Goal: Navigation & Orientation: Find specific page/section

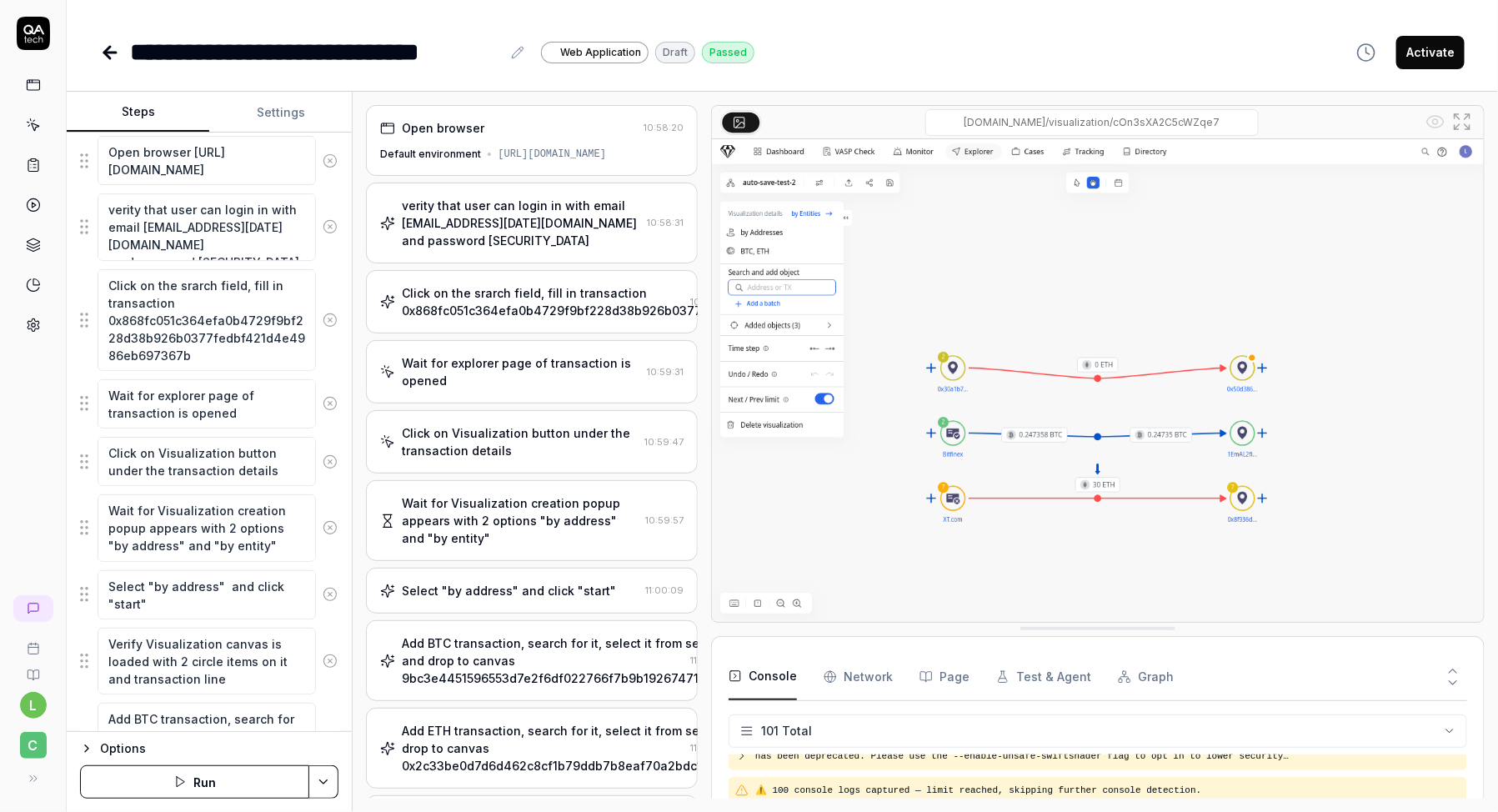
scroll to position [125, 0]
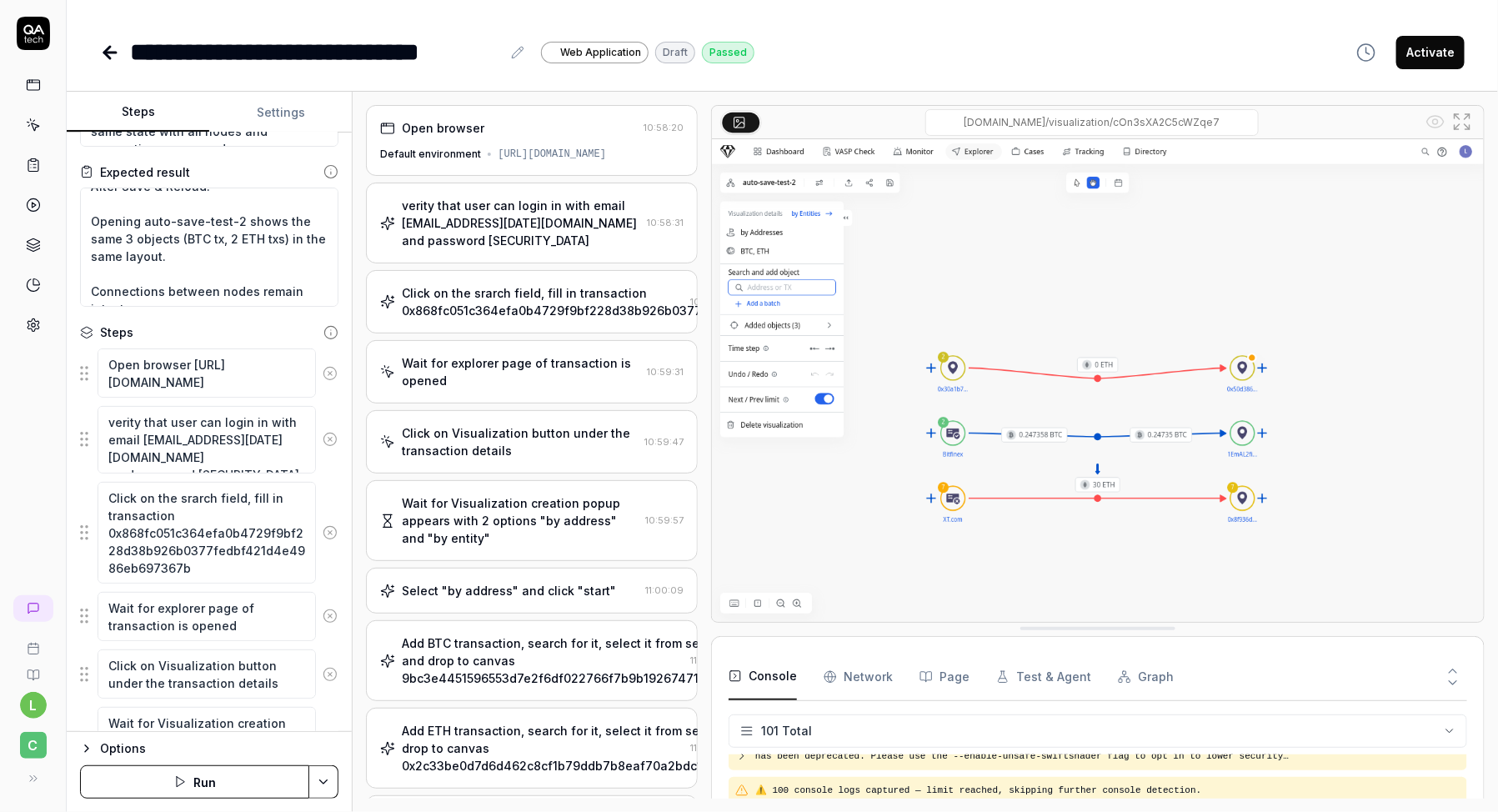
click at [35, 129] on icon at bounding box center [33, 124] width 15 height 15
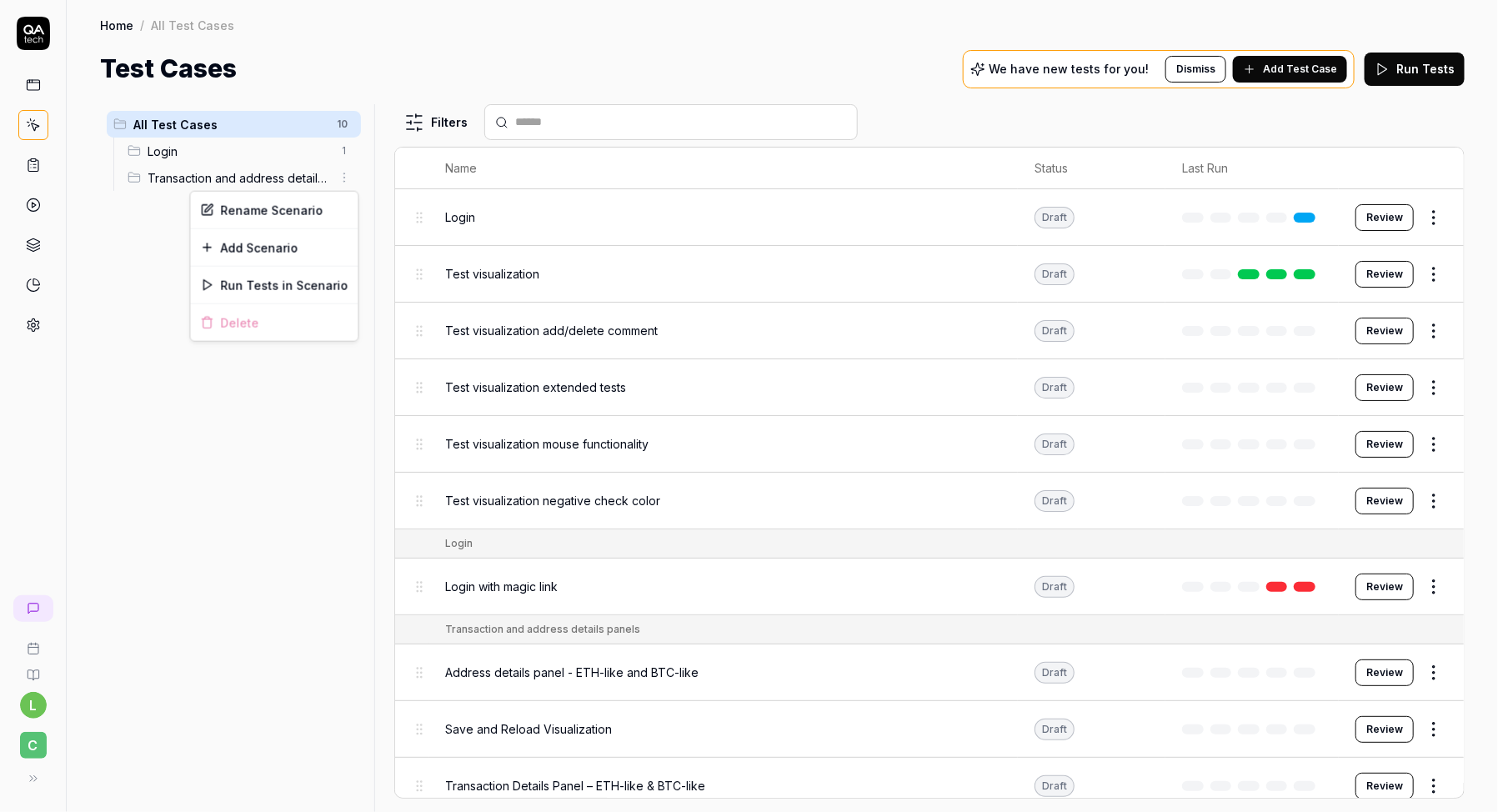
click at [343, 178] on html "l C Home / All Test Cases Home / All Test Cases Test Cases We have new tests fo…" at bounding box center [749, 458] width 1498 height 917
click at [151, 277] on html "l C Home / All Test Cases Home / All Test Cases Test Cases We have new tests fo…" at bounding box center [749, 458] width 1498 height 917
click at [157, 144] on span "Login" at bounding box center [240, 151] width 183 height 18
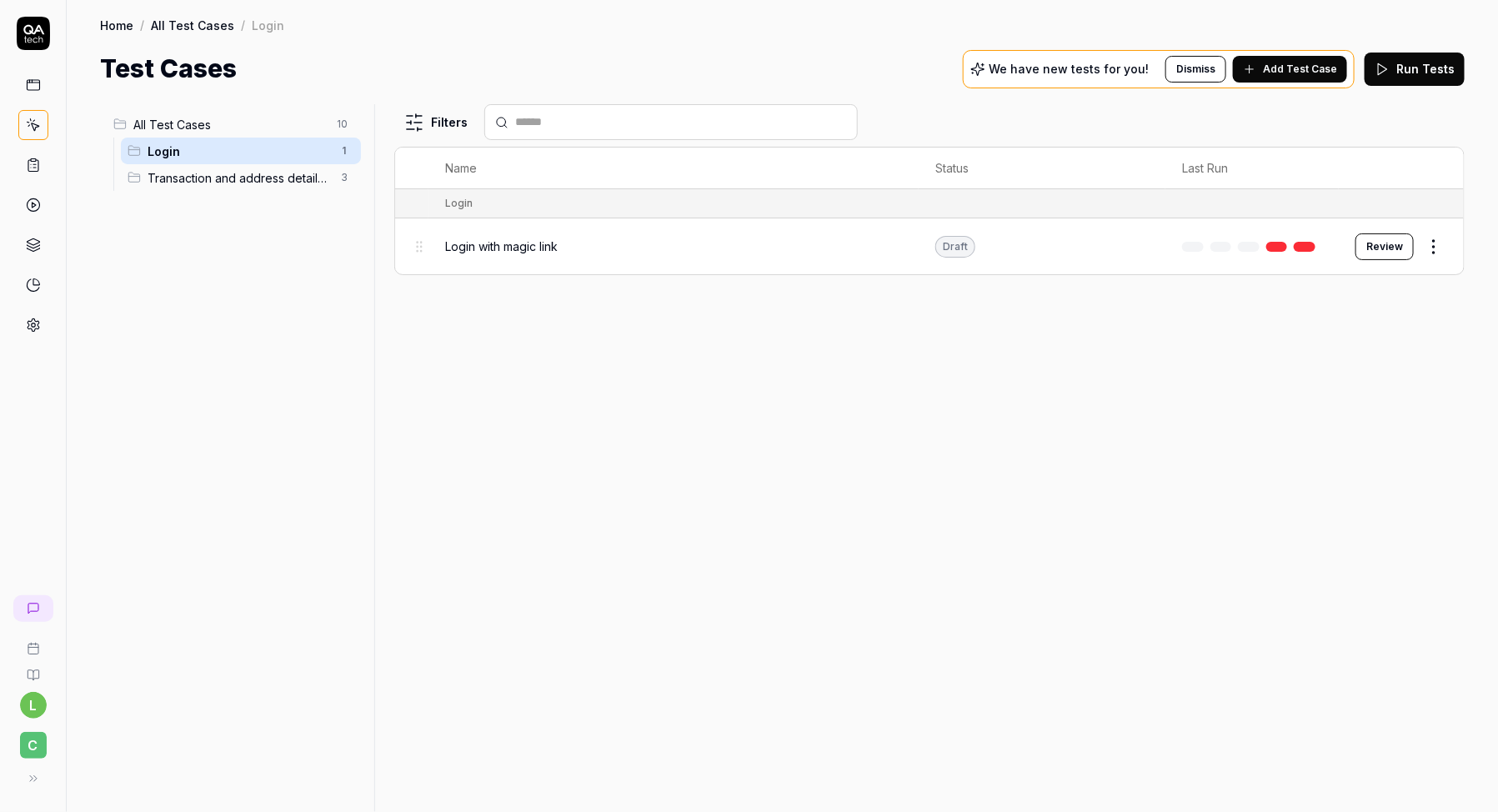
click at [173, 175] on span "Transaction and address details panels" at bounding box center [240, 178] width 183 height 18
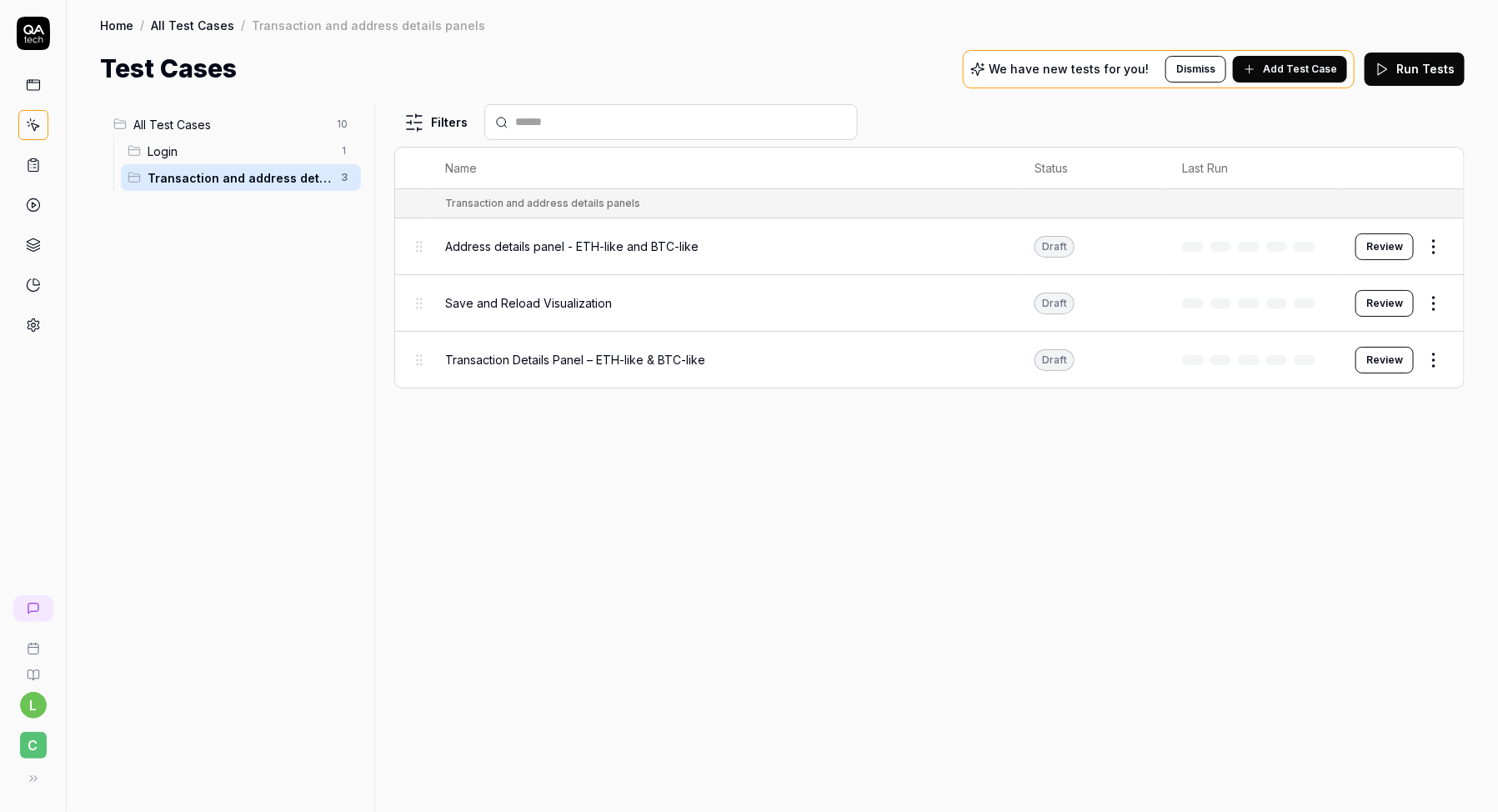
click at [173, 150] on span "Login" at bounding box center [240, 151] width 183 height 18
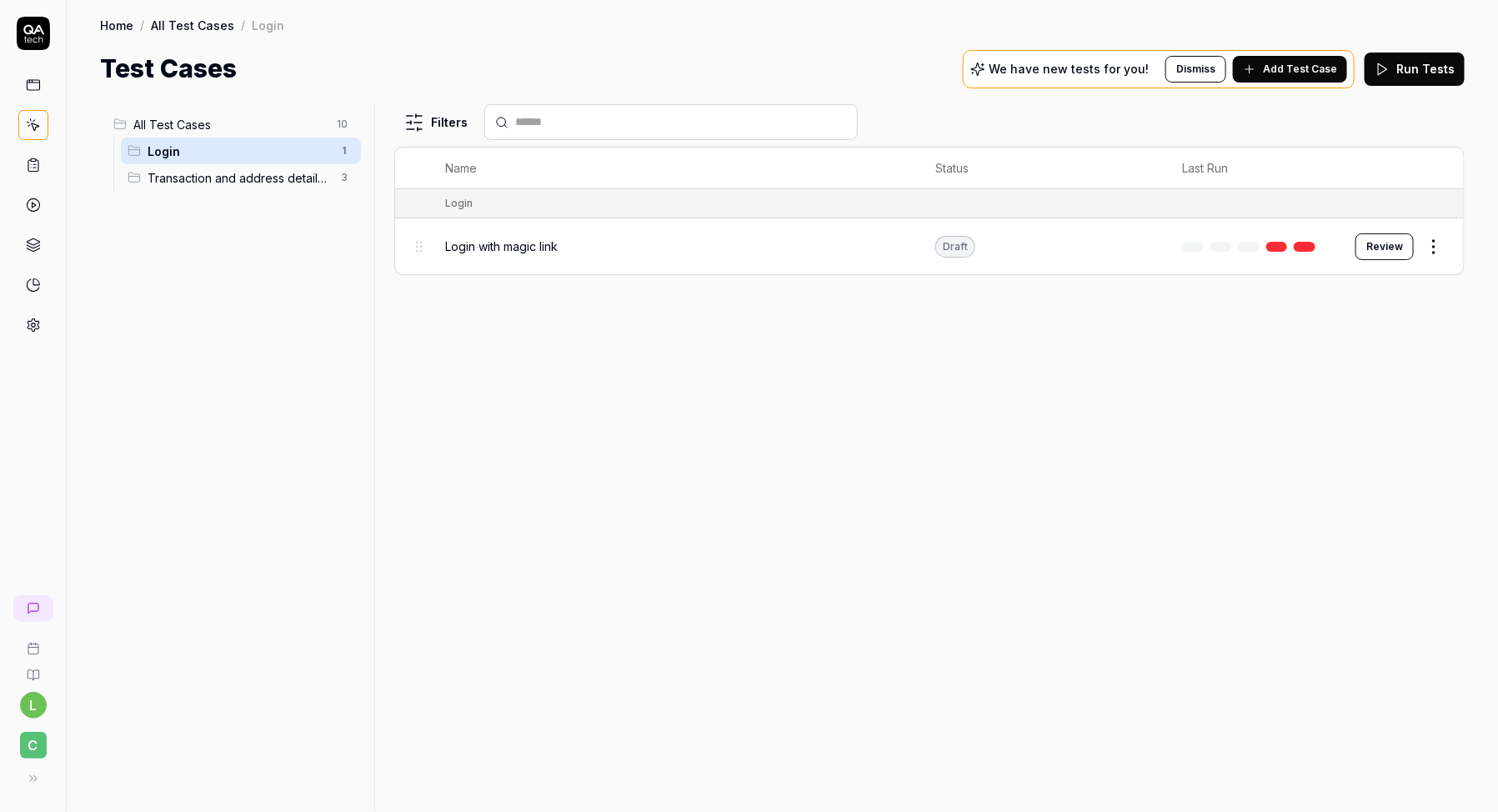
click at [173, 129] on span "All Test Cases" at bounding box center [230, 125] width 194 height 18
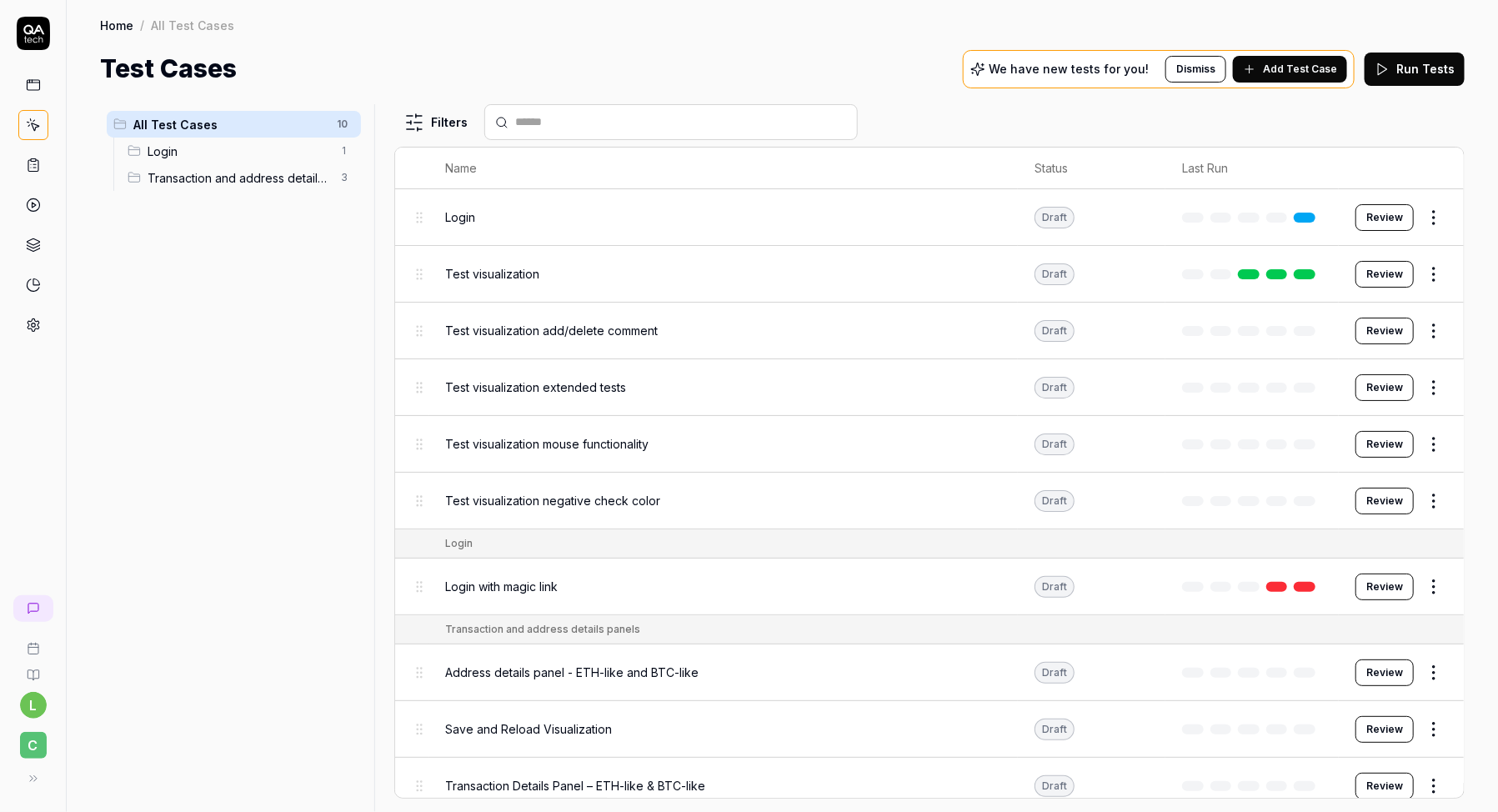
scroll to position [11, 0]
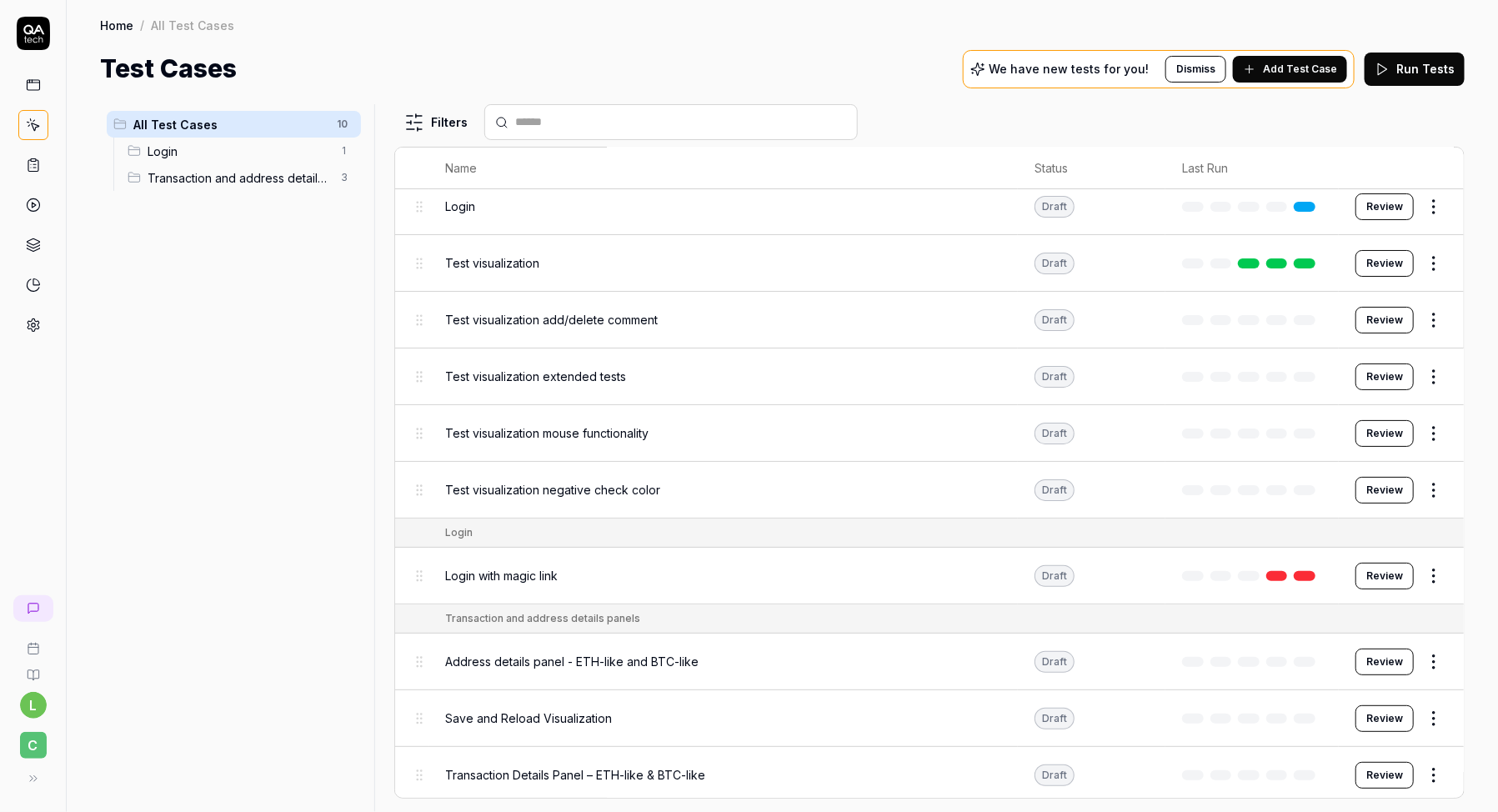
click at [332, 412] on div "All Test Cases 10 Login 1 Transaction and address details panels 3" at bounding box center [234, 447] width 268 height 688
